Goal: Information Seeking & Learning: Find contact information

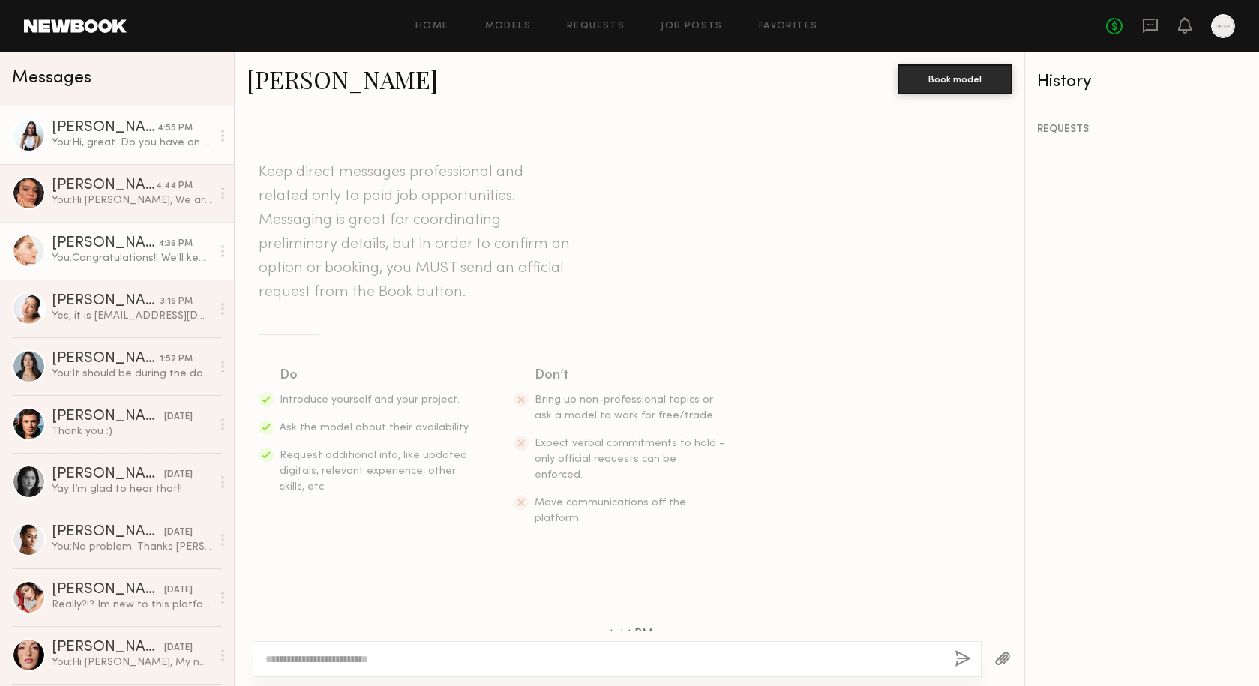
scroll to position [560, 0]
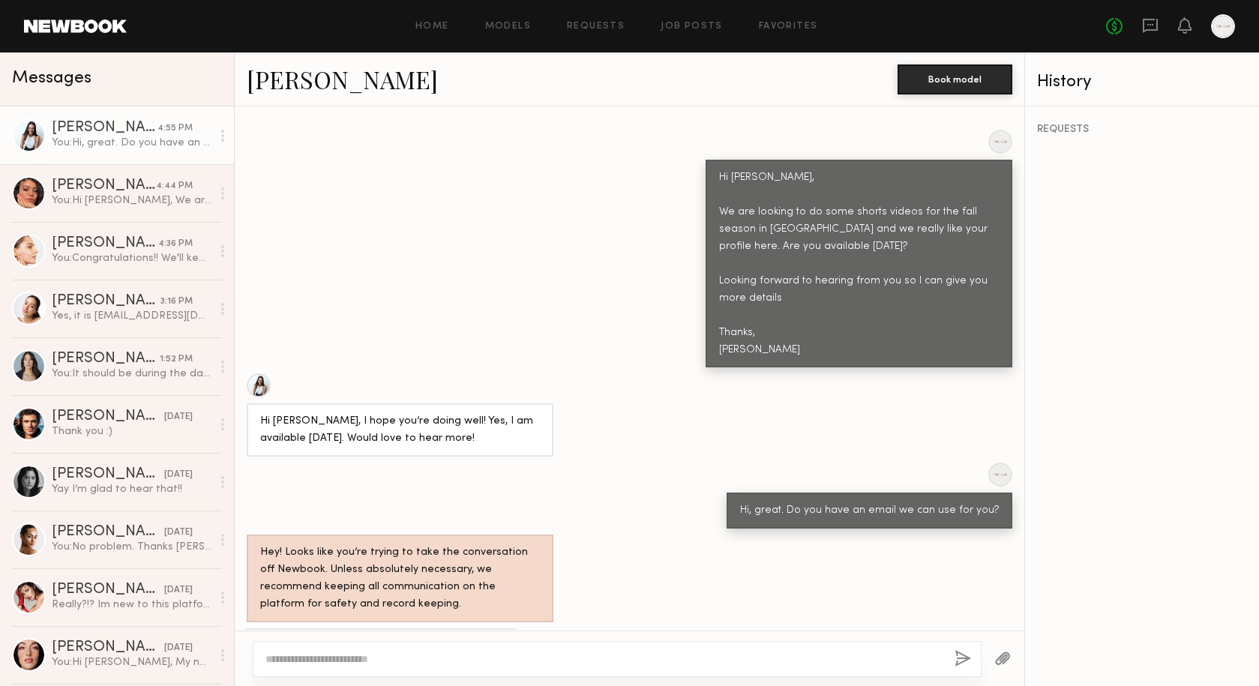
drag, startPoint x: 455, startPoint y: 602, endPoint x: 320, endPoint y: 605, distance: 134.3
click at [320, 629] on div "My email is: [EMAIL_ADDRESS][DOMAIN_NAME]" at bounding box center [381, 647] width 269 height 36
copy div "[EMAIL_ADDRESS][DOMAIN_NAME]"
click at [500, 629] on div "My email is: [EMAIL_ADDRESS][DOMAIN_NAME]" at bounding box center [630, 647] width 790 height 36
drag, startPoint x: 456, startPoint y: 604, endPoint x: 397, endPoint y: 605, distance: 59.3
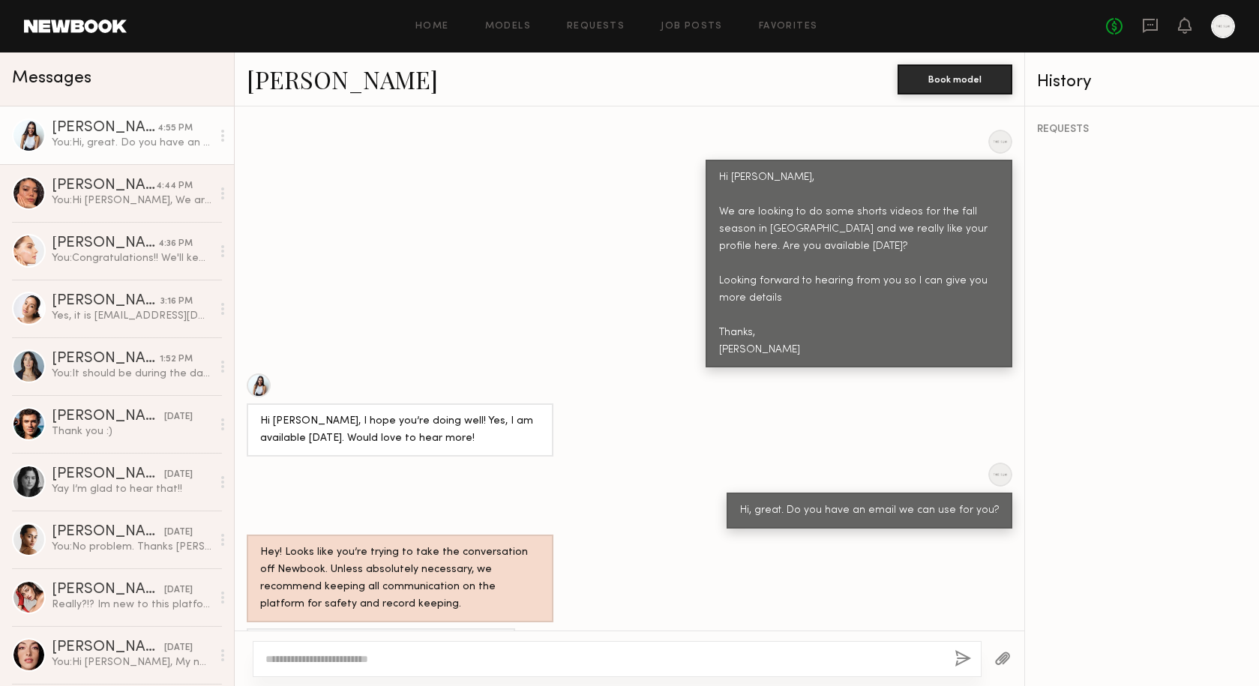
click at [397, 629] on div "My email is: [EMAIL_ADDRESS][DOMAIN_NAME]" at bounding box center [381, 647] width 269 height 36
click at [397, 638] on div "My email is: [EMAIL_ADDRESS][DOMAIN_NAME]" at bounding box center [381, 646] width 242 height 17
drag, startPoint x: 453, startPoint y: 602, endPoint x: 392, endPoint y: 602, distance: 60.8
click at [392, 638] on div "My email is: [EMAIL_ADDRESS][DOMAIN_NAME]" at bounding box center [381, 646] width 242 height 17
copy div "[DOMAIN_NAME]"
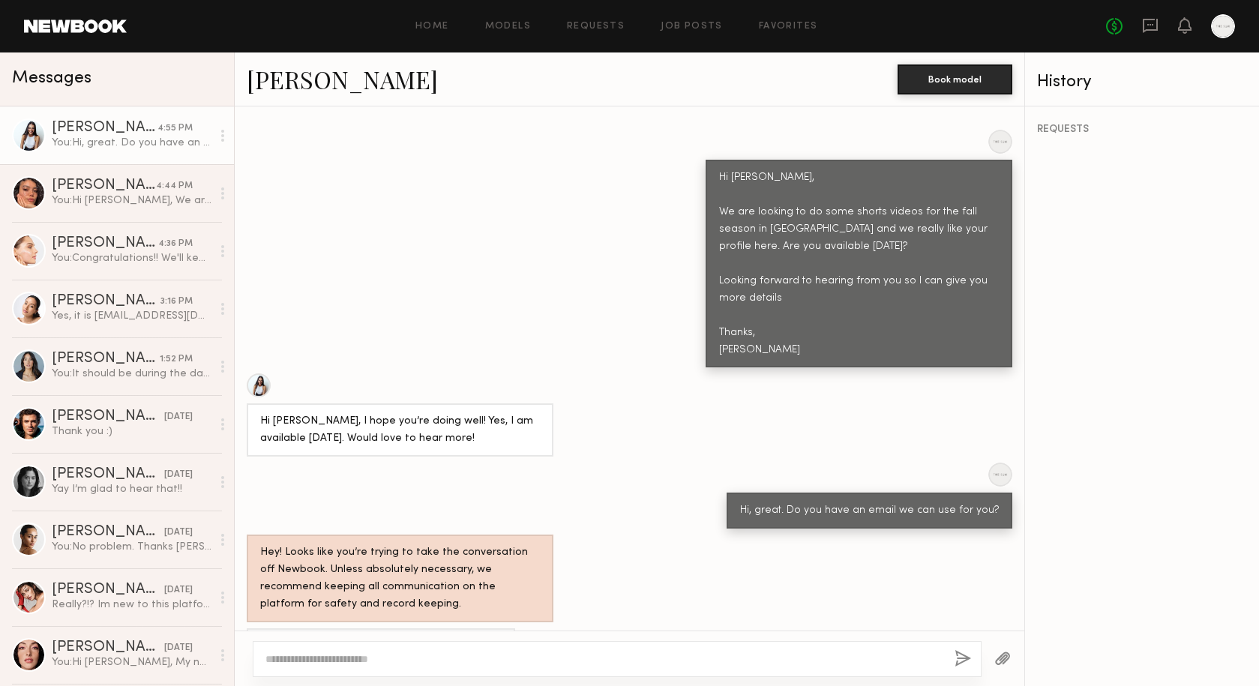
click at [455, 629] on div "My email is: [EMAIL_ADDRESS][DOMAIN_NAME]" at bounding box center [381, 647] width 269 height 36
drag, startPoint x: 454, startPoint y: 602, endPoint x: 350, endPoint y: 602, distance: 104.3
click at [350, 638] on div "My email is: [EMAIL_ADDRESS][DOMAIN_NAME]" at bounding box center [381, 646] width 242 height 17
drag, startPoint x: 319, startPoint y: 602, endPoint x: 470, endPoint y: 595, distance: 151.7
click at [470, 629] on div "My email is: [EMAIL_ADDRESS][DOMAIN_NAME]" at bounding box center [630, 647] width 790 height 36
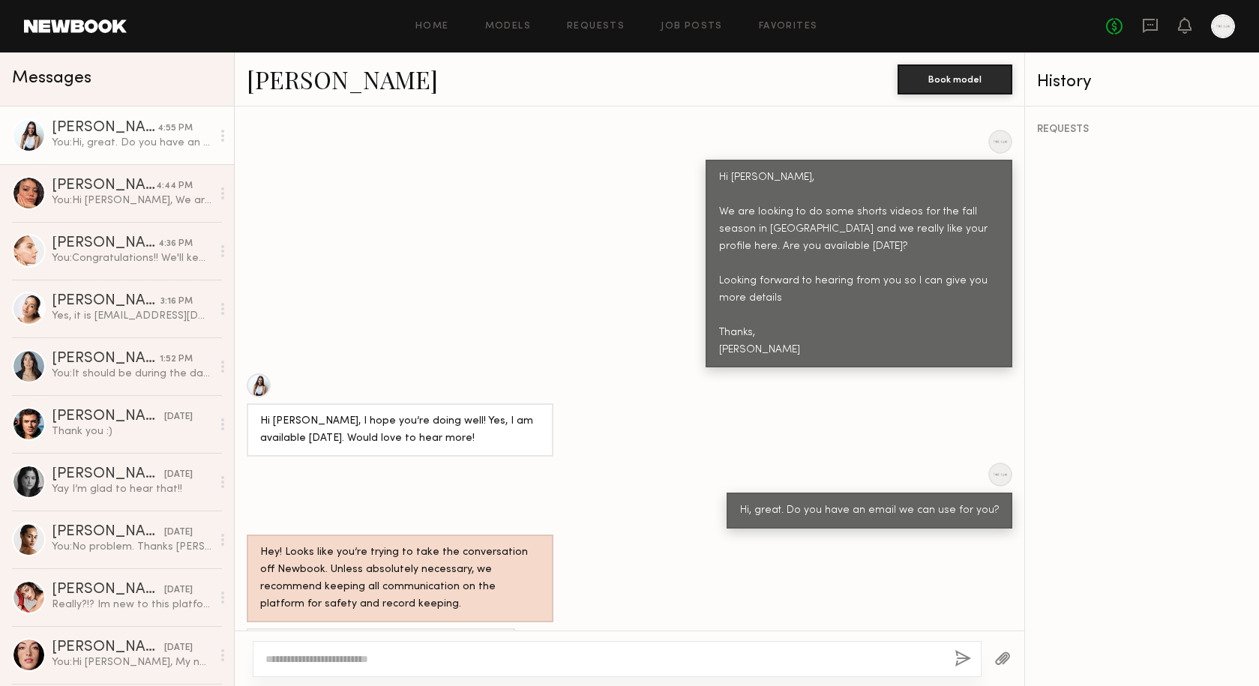
copy div "[EMAIL_ADDRESS][DOMAIN_NAME]"
click at [510, 473] on div "Hi, great. Do you have an email we can use for you?" at bounding box center [630, 496] width 790 height 66
drag, startPoint x: 449, startPoint y: 602, endPoint x: 320, endPoint y: 600, distance: 129.0
click at [320, 638] on div "My email is: [EMAIL_ADDRESS][DOMAIN_NAME]" at bounding box center [381, 646] width 242 height 17
copy div "[EMAIL_ADDRESS][DOMAIN_NAME]"
